Goal: Task Accomplishment & Management: Find specific page/section

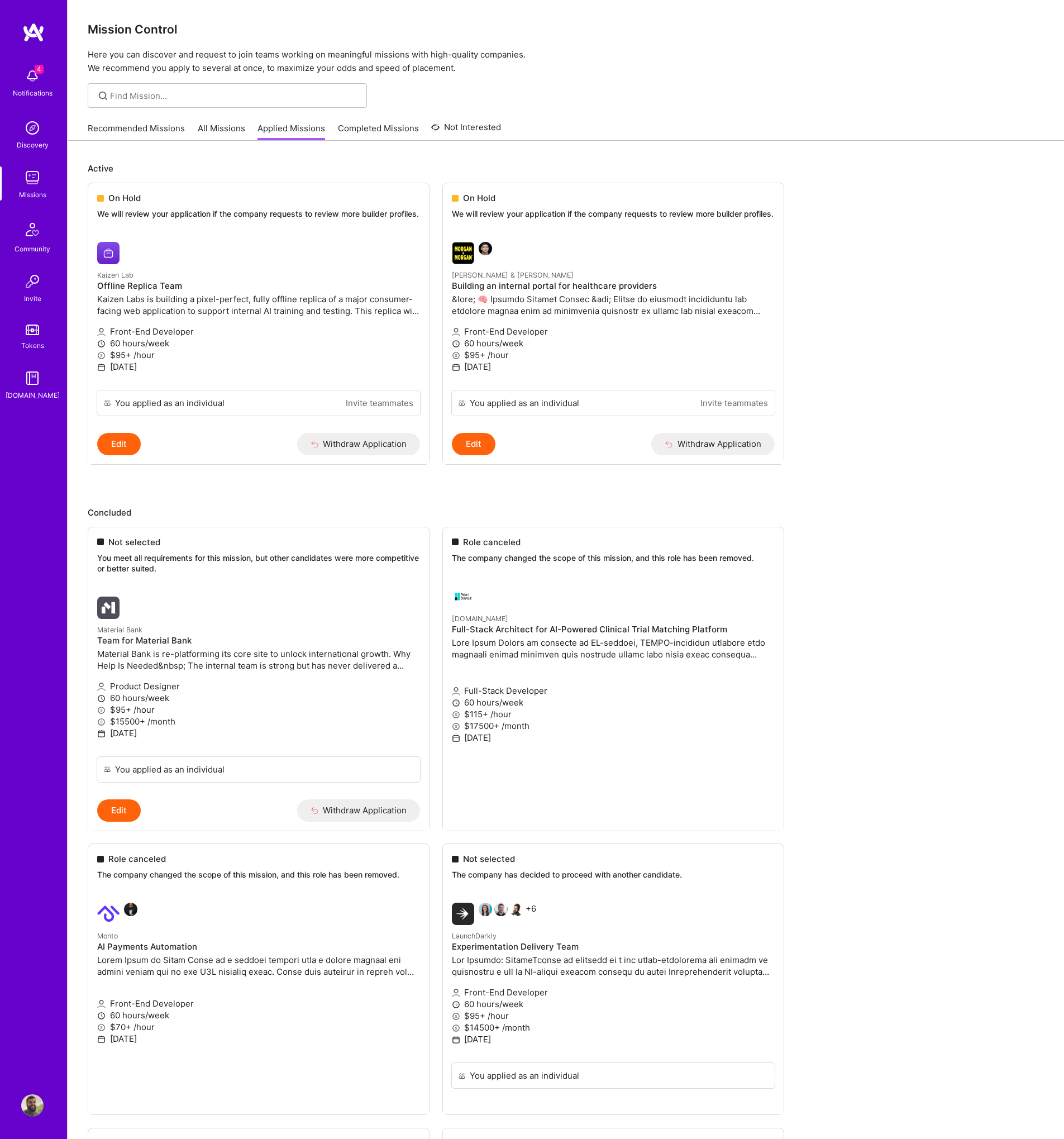
click at [103, 137] on link "Recommended Missions" at bounding box center [137, 131] width 97 height 18
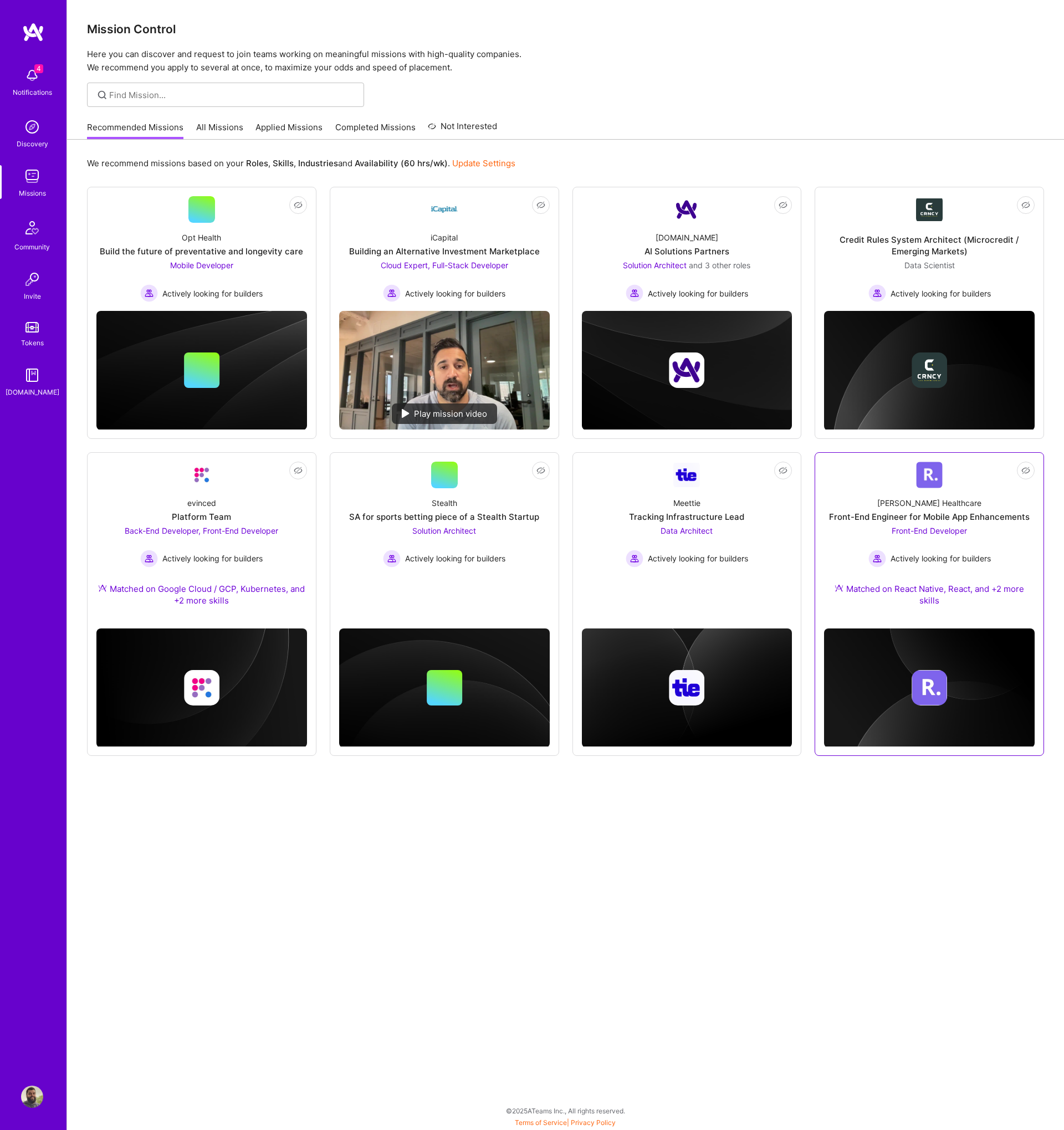
click at [902, 532] on span "Front-End Developer" at bounding box center [929, 530] width 75 height 9
